Goal: Transaction & Acquisition: Obtain resource

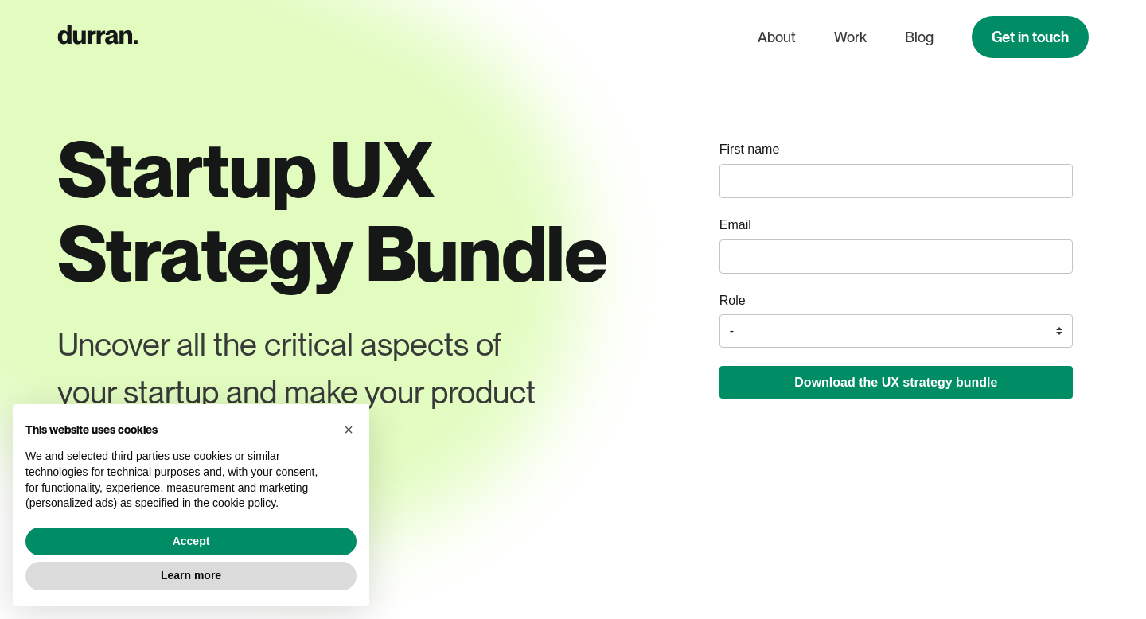
click at [627, 359] on div "Startup UX Strategy Bundle Uncover all the critical aspects of your startup and…" at bounding box center [572, 343] width 1031 height 432
click at [778, 178] on input "name" at bounding box center [895, 181] width 353 height 34
type input "[PERSON_NAME]"
type input "[PERSON_NAME][EMAIL_ADDRESS][DOMAIN_NAME]"
click at [745, 321] on select "- Founder / Co-founder C-suite / VP / Manager Designer Developer Other" at bounding box center [895, 330] width 353 height 33
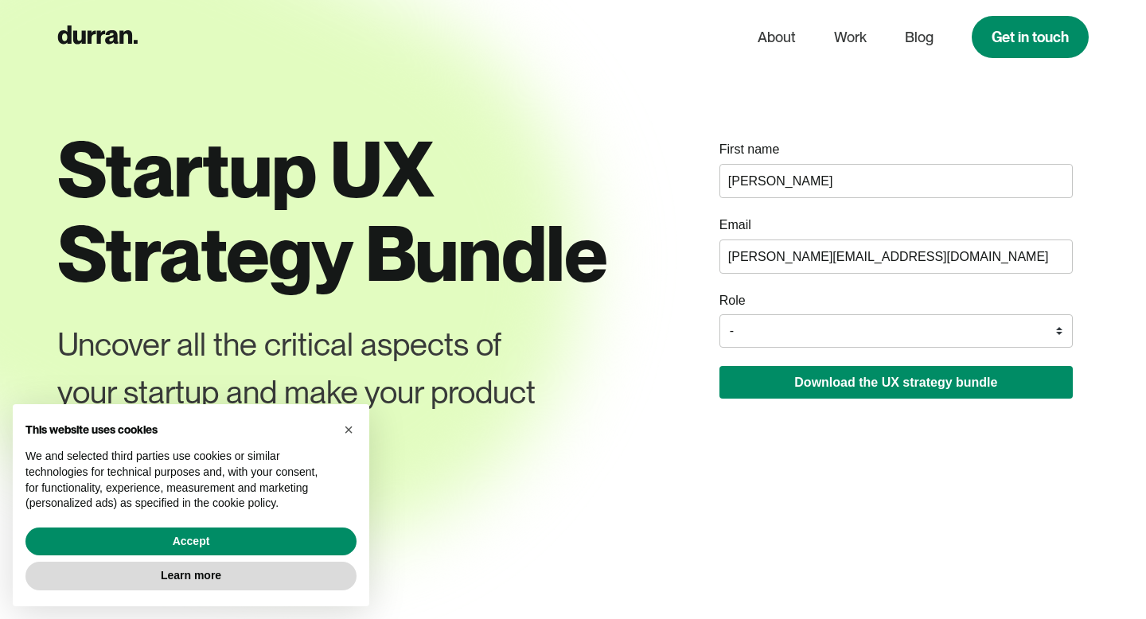
click at [748, 320] on select "- Founder / Co-founder C-suite / VP / Manager Designer Developer Other" at bounding box center [895, 330] width 353 height 33
select select "Designer"
click at [719, 315] on select "- Founder / Co-founder C-suite / VP / Manager Designer Developer Other" at bounding box center [895, 330] width 353 height 33
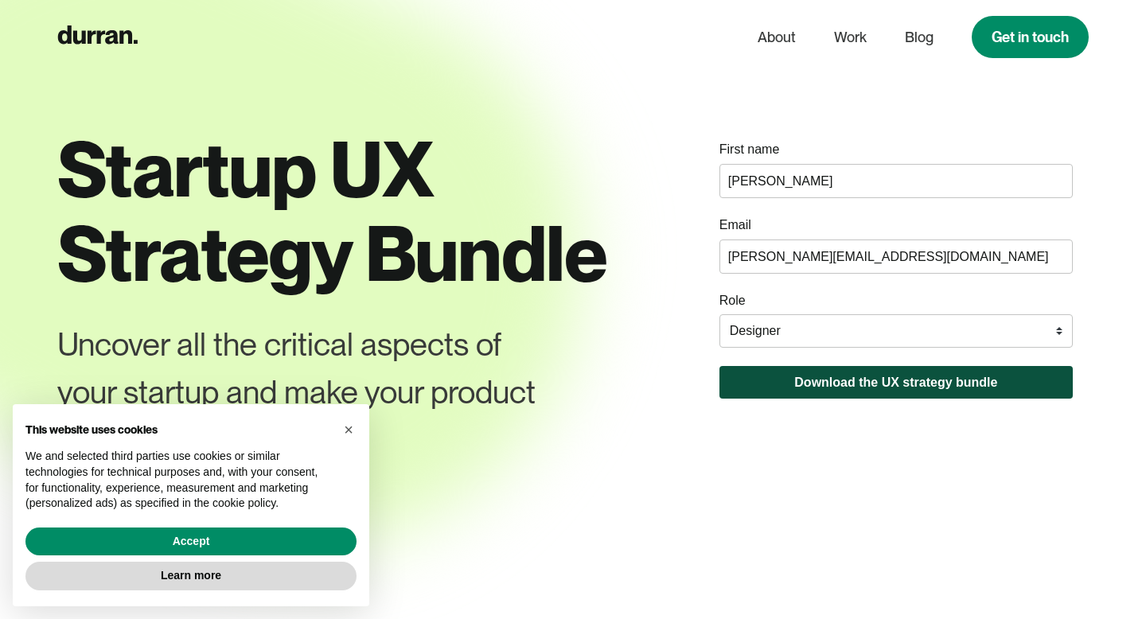
click at [840, 390] on button "Download the UX strategy bundle" at bounding box center [895, 382] width 353 height 33
